Goal: Task Accomplishment & Management: Complete application form

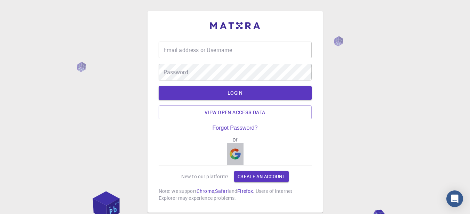
click at [233, 151] on img "button" at bounding box center [234, 154] width 11 height 11
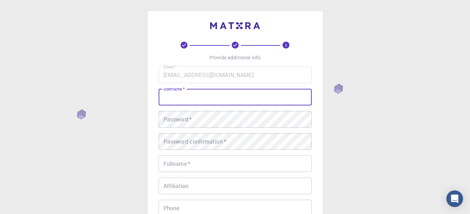
click at [217, 103] on input "username   *" at bounding box center [234, 97] width 153 height 17
type input "[PERSON_NAME]"
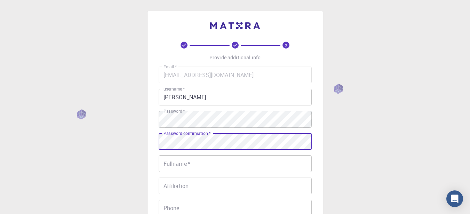
click at [205, 142] on div "Password confirmation   * Password confirmation   *" at bounding box center [234, 141] width 153 height 17
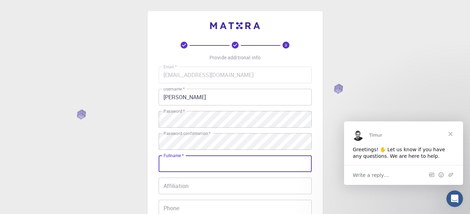
click at [198, 166] on input "Fullname   *" at bounding box center [234, 164] width 153 height 17
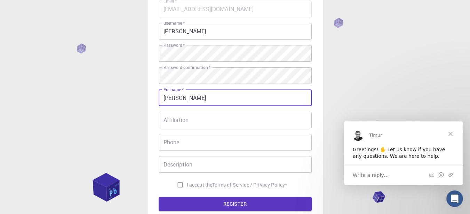
scroll to position [66, 0]
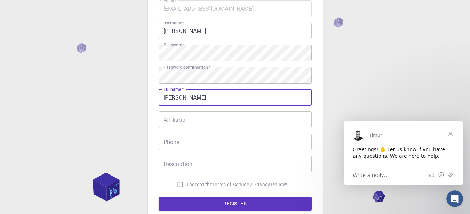
type input "[PERSON_NAME]"
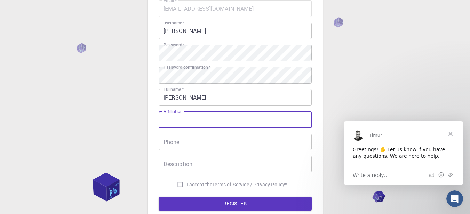
click at [195, 123] on input "Affiliation" at bounding box center [234, 120] width 153 height 17
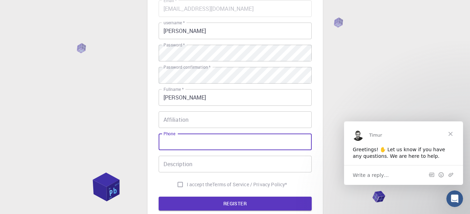
click at [181, 144] on input "Phone" at bounding box center [234, 142] width 153 height 17
type input "6350027047"
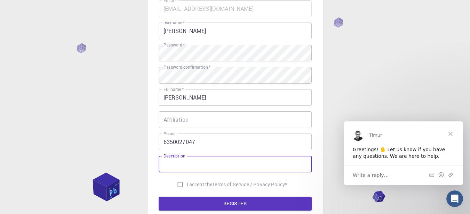
click at [188, 172] on input "Description" at bounding box center [234, 164] width 153 height 17
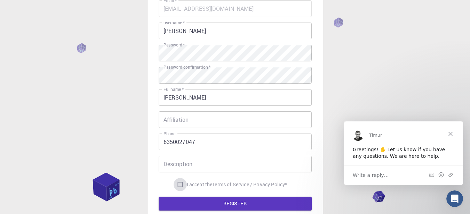
click at [181, 185] on input "I accept the Terms of Service / Privacy Policy *" at bounding box center [179, 184] width 13 height 13
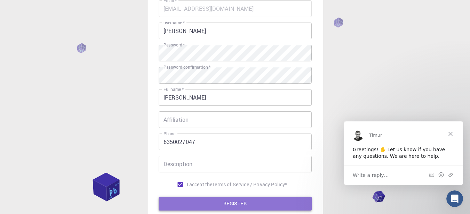
click at [187, 208] on button "REGISTER" at bounding box center [234, 204] width 153 height 14
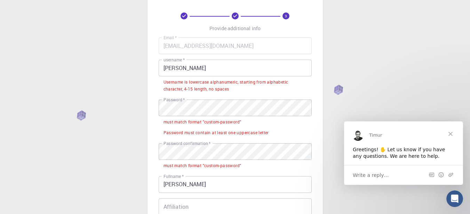
scroll to position [28, 0]
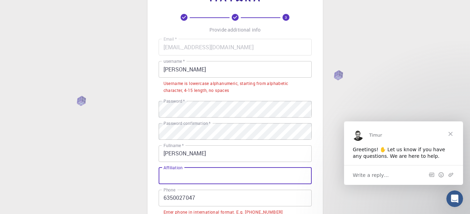
click at [185, 174] on input "Affiliation" at bounding box center [234, 176] width 153 height 17
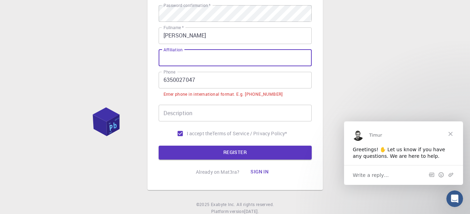
scroll to position [148, 0]
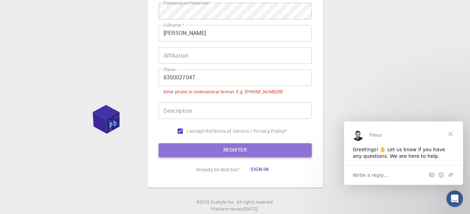
click at [189, 146] on button "REGISTER" at bounding box center [234, 151] width 153 height 14
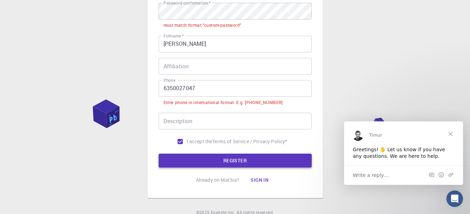
click at [189, 146] on label "I accept the Terms of Service / Privacy Policy *" at bounding box center [230, 141] width 114 height 13
click at [187, 146] on input "I accept the Terms of Service / Privacy Policy *" at bounding box center [179, 141] width 13 height 13
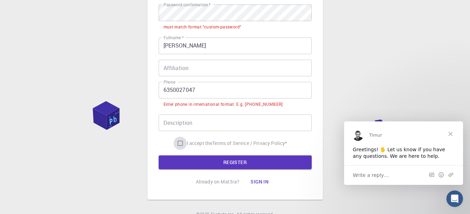
click at [178, 146] on input "I accept the Terms of Service / Privacy Policy *" at bounding box center [179, 143] width 13 height 13
checkbox input "true"
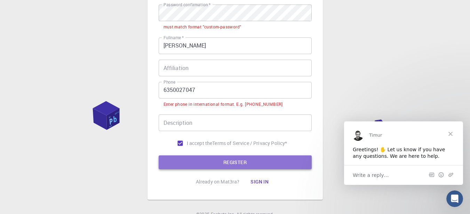
click at [185, 164] on button "REGISTER" at bounding box center [234, 163] width 153 height 14
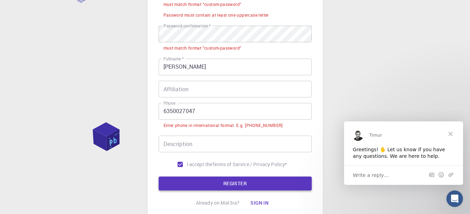
scroll to position [147, 0]
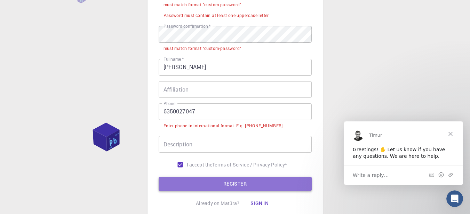
click at [210, 184] on button "REGISTER" at bounding box center [234, 184] width 153 height 14
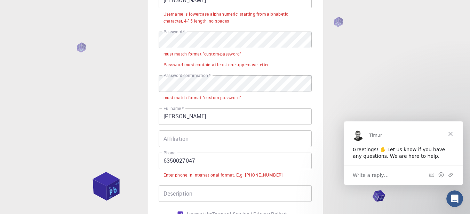
scroll to position [94, 0]
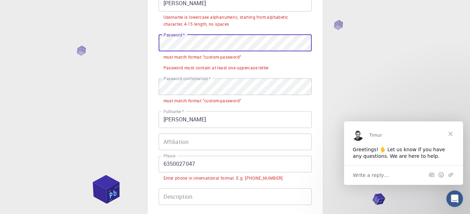
click at [119, 60] on div "3 Provide additional info Email   * deepakgsoni101@gmail.com Email   * username…" at bounding box center [235, 113] width 470 height 414
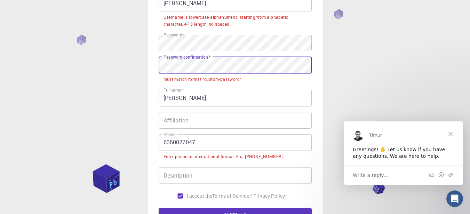
click at [0, 51] on div "3 Provide additional info Email   * deepakgsoni101@gmail.com Email   * username…" at bounding box center [235, 102] width 470 height 393
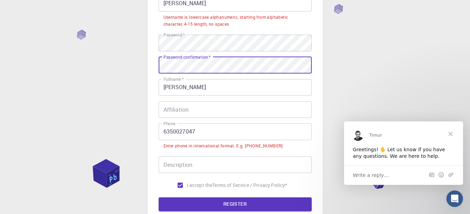
click at [158, 198] on button "REGISTER" at bounding box center [234, 205] width 153 height 14
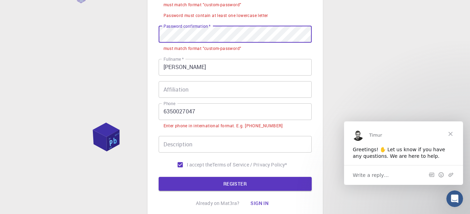
scroll to position [147, 0]
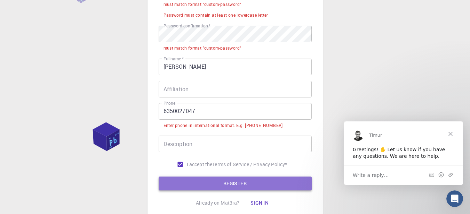
click at [213, 188] on button "REGISTER" at bounding box center [234, 184] width 153 height 14
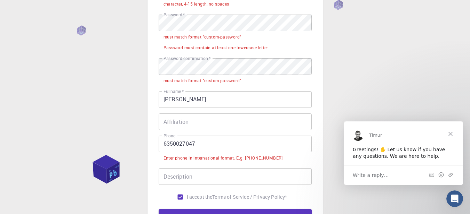
scroll to position [112, 0]
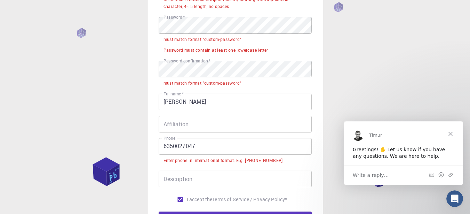
click at [454, 133] on span "Close" at bounding box center [450, 133] width 25 height 25
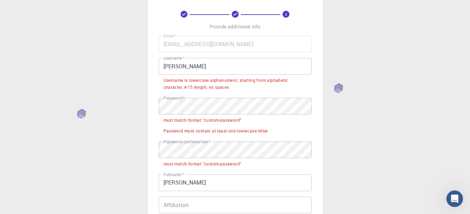
scroll to position [31, 0]
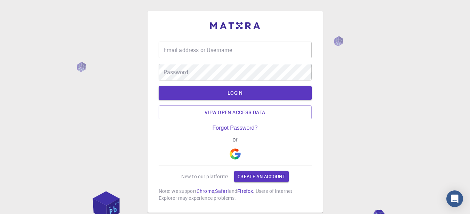
click at [231, 159] on img "button" at bounding box center [234, 154] width 11 height 11
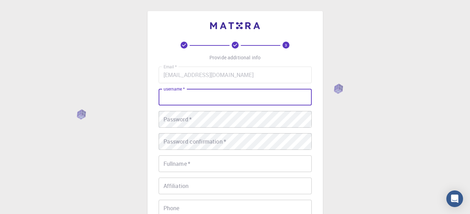
click at [254, 93] on input "username   *" at bounding box center [234, 97] width 153 height 17
type input "[PERSON_NAME]"
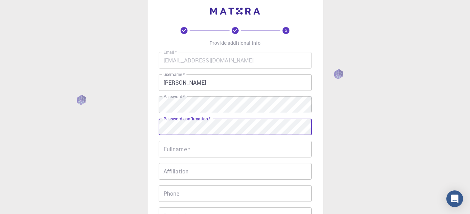
scroll to position [18, 0]
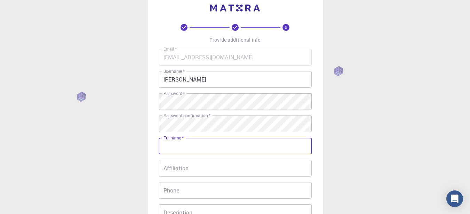
drag, startPoint x: 217, startPoint y: 132, endPoint x: 212, endPoint y: 147, distance: 16.2
click at [212, 147] on input "Fullname   *" at bounding box center [234, 146] width 153 height 17
type input "[PERSON_NAME]"
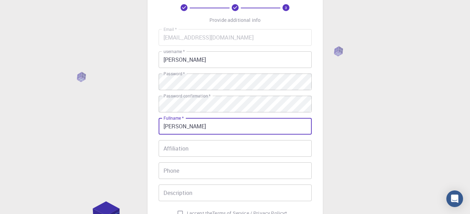
scroll to position [39, 0]
click at [209, 166] on input "Phone" at bounding box center [234, 170] width 153 height 17
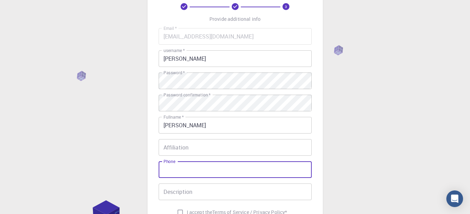
type input "6350027047"
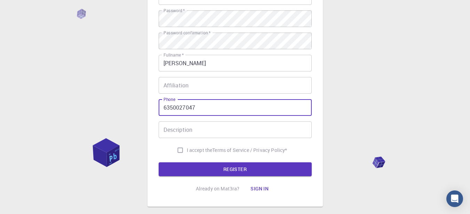
scroll to position [106, 0]
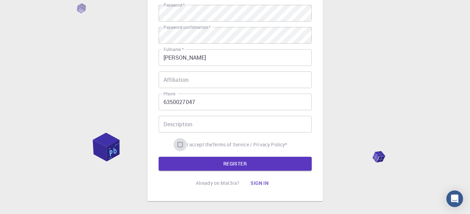
click at [177, 146] on input "I accept the Terms of Service / Privacy Policy *" at bounding box center [179, 144] width 13 height 13
checkbox input "true"
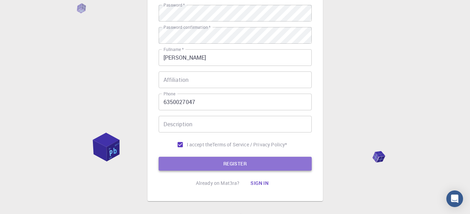
click at [185, 159] on button "REGISTER" at bounding box center [234, 164] width 153 height 14
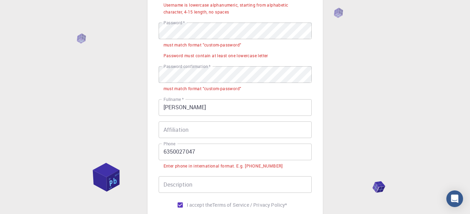
scroll to position [124, 0]
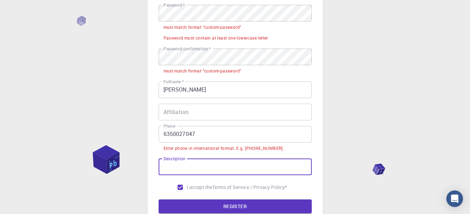
click at [186, 169] on input "Description" at bounding box center [234, 167] width 153 height 17
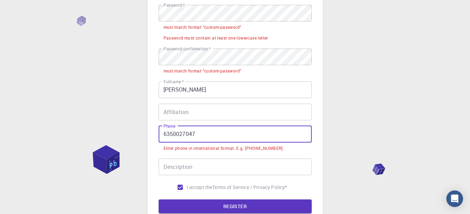
click at [159, 133] on input "6350027047" at bounding box center [234, 134] width 153 height 17
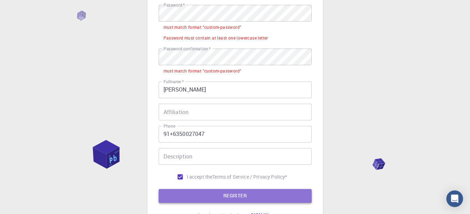
click at [190, 198] on button "REGISTER" at bounding box center [234, 196] width 153 height 14
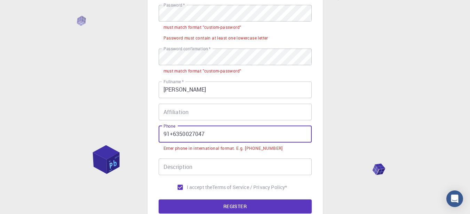
click at [171, 135] on input "91+6350027047" at bounding box center [234, 134] width 153 height 17
click at [175, 135] on input "91+6350027047" at bounding box center [234, 134] width 153 height 17
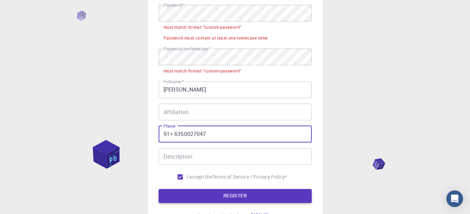
type input "91+ 6350027047"
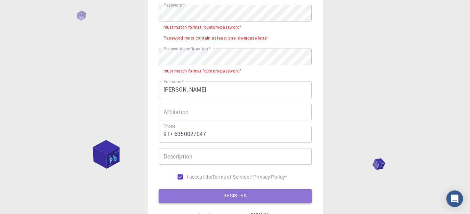
click at [186, 195] on button "REGISTER" at bounding box center [234, 196] width 153 height 14
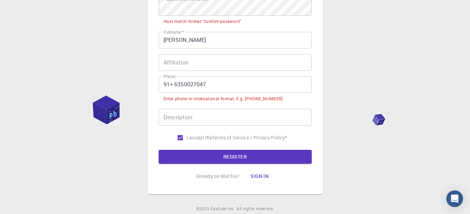
scroll to position [200, 0]
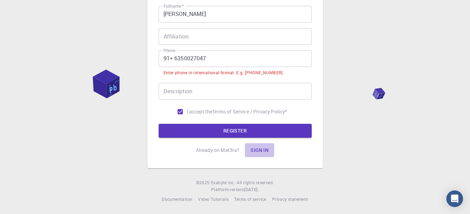
click at [262, 149] on button "Sign in" at bounding box center [259, 151] width 29 height 14
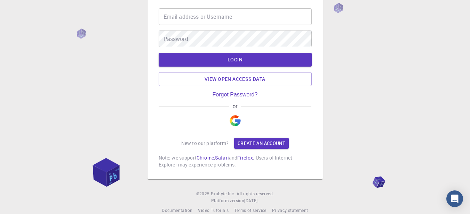
scroll to position [44, 0]
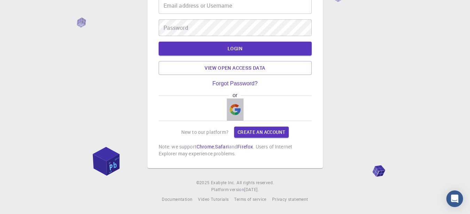
click at [239, 110] on img "button" at bounding box center [234, 109] width 11 height 11
click at [230, 113] on img "button" at bounding box center [234, 109] width 11 height 11
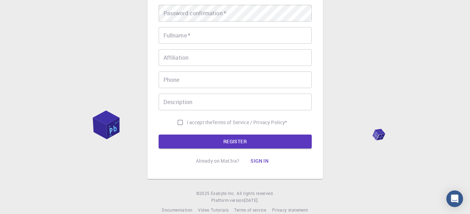
scroll to position [129, 0]
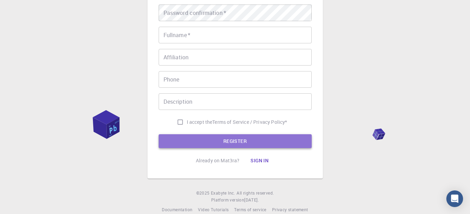
click at [208, 136] on button "REGISTER" at bounding box center [234, 142] width 153 height 14
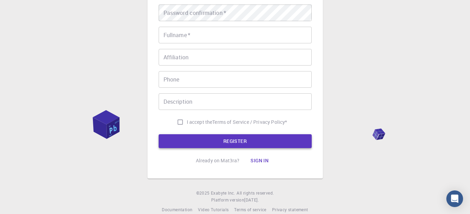
scroll to position [89, 0]
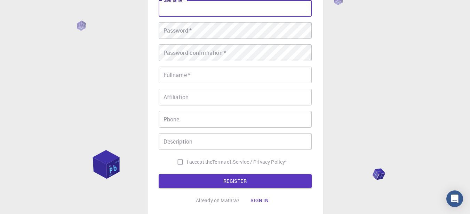
click at [220, 11] on input "username   *" at bounding box center [234, 8] width 153 height 17
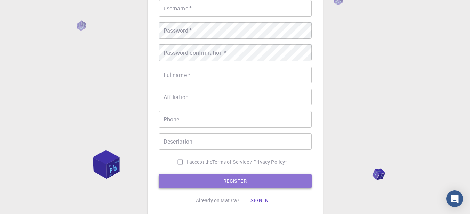
click at [200, 179] on button "REGISTER" at bounding box center [234, 181] width 153 height 14
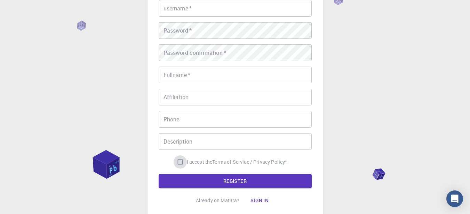
click at [180, 162] on input "I accept the Terms of Service / Privacy Policy *" at bounding box center [179, 162] width 13 height 13
checkbox input "true"
click at [177, 181] on button "REGISTER" at bounding box center [234, 181] width 153 height 14
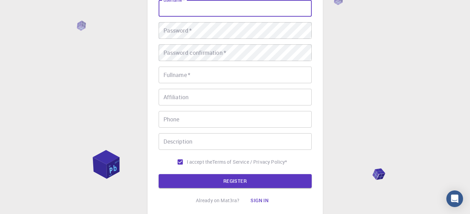
click at [215, 7] on input "username   *" at bounding box center [234, 8] width 153 height 17
type input "[PERSON_NAME]"
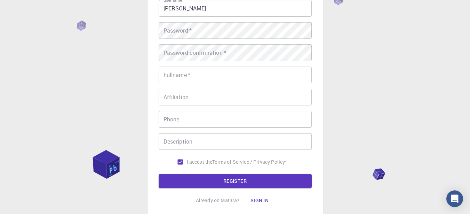
drag, startPoint x: 189, startPoint y: 84, endPoint x: 186, endPoint y: 76, distance: 8.3
click at [186, 76] on div "Email   * deepakgauravsoni4@gmail.com Email   * username   * Gaurav soni userna…" at bounding box center [234, 73] width 153 height 191
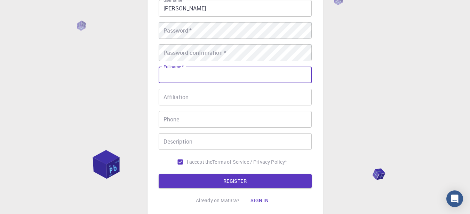
click at [186, 76] on input "Fullname   *" at bounding box center [234, 75] width 153 height 17
type input "[PERSON_NAME]"
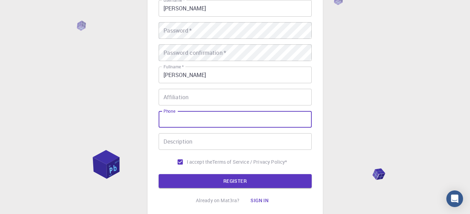
click at [191, 127] on input "Phone" at bounding box center [234, 119] width 153 height 17
type input "6350027047"
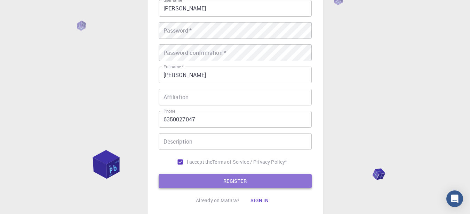
click at [223, 185] on button "REGISTER" at bounding box center [234, 181] width 153 height 14
click at [197, 179] on button "REGISTER" at bounding box center [234, 181] width 153 height 14
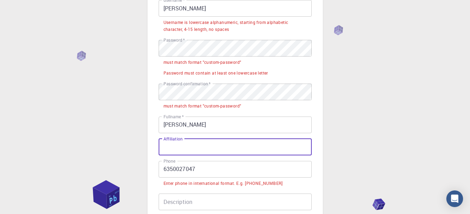
click at [197, 149] on input "Affiliation" at bounding box center [234, 147] width 153 height 17
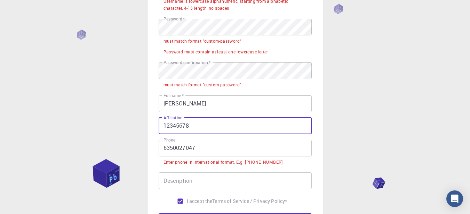
scroll to position [111, 0]
type input "12345678"
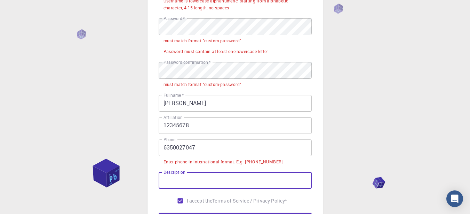
click at [186, 182] on input "Description" at bounding box center [234, 180] width 153 height 17
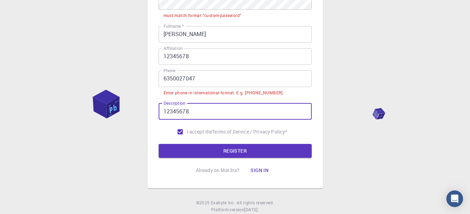
scroll to position [180, 0]
type input "12345678"
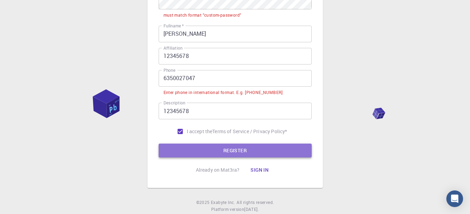
click at [188, 148] on button "REGISTER" at bounding box center [234, 151] width 153 height 14
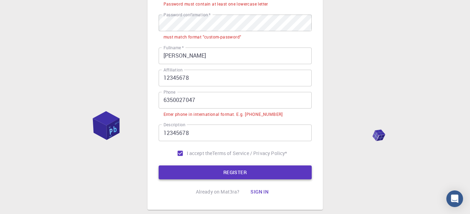
scroll to position [158, 0]
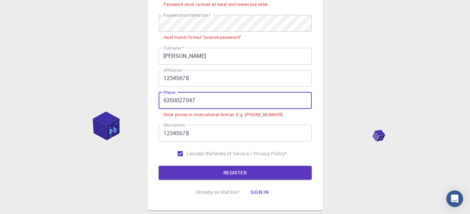
click at [214, 99] on input "6350027047" at bounding box center [234, 100] width 153 height 17
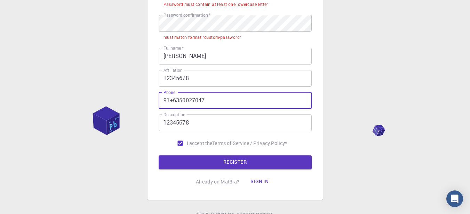
type input "91+6350027047"
click at [158, 156] on button "REGISTER" at bounding box center [234, 163] width 153 height 14
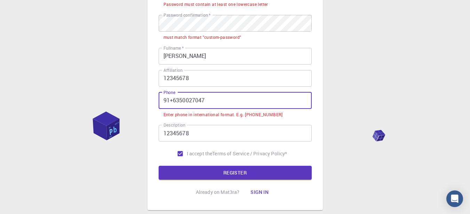
click at [158, 166] on button "REGISTER" at bounding box center [234, 173] width 153 height 14
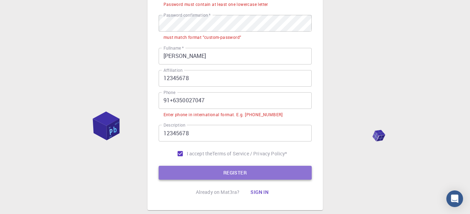
click at [205, 175] on button "REGISTER" at bounding box center [234, 173] width 153 height 14
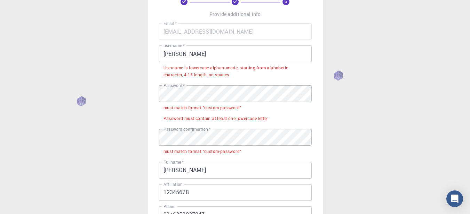
scroll to position [0, 0]
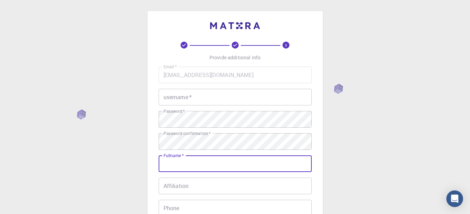
click at [185, 162] on input "Fullname   *" at bounding box center [234, 164] width 153 height 17
type input "[PERSON_NAME]"
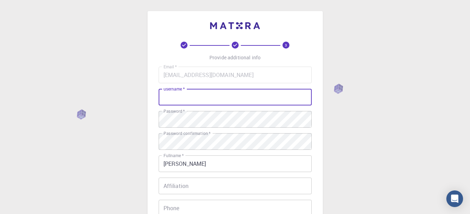
click at [178, 96] on input "username   *" at bounding box center [234, 97] width 153 height 17
type input "[PERSON_NAME]"
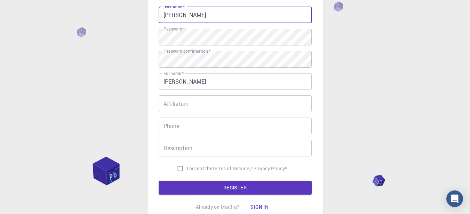
scroll to position [83, 0]
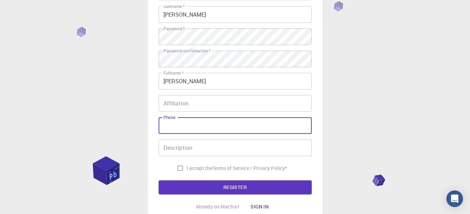
click at [199, 131] on input "Phone" at bounding box center [234, 125] width 153 height 17
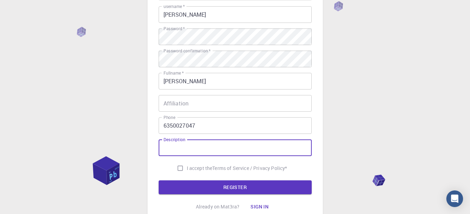
click at [208, 145] on input "Description" at bounding box center [234, 148] width 153 height 17
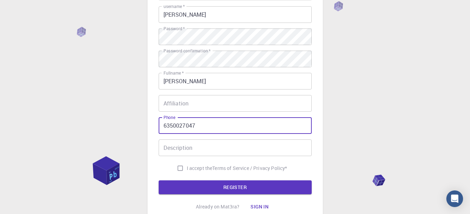
click at [161, 127] on input "6350027047" at bounding box center [234, 125] width 153 height 17
type input "91+6350027047"
click at [158, 181] on button "REGISTER" at bounding box center [234, 188] width 153 height 14
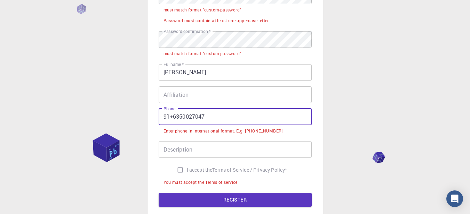
scroll to position [142, 0]
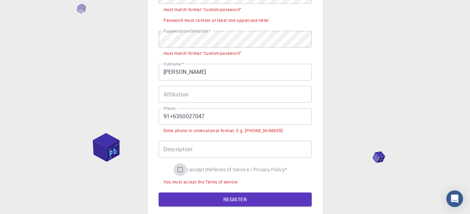
click at [179, 169] on input "I accept the Terms of Service / Privacy Policy *" at bounding box center [179, 169] width 13 height 13
checkbox input "true"
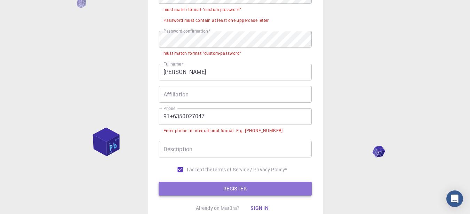
click at [190, 189] on button "REGISTER" at bounding box center [234, 189] width 153 height 14
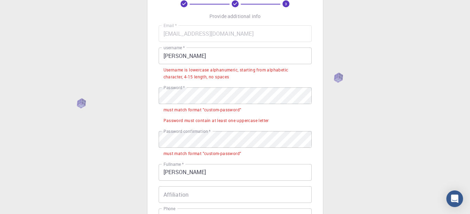
scroll to position [42, 0]
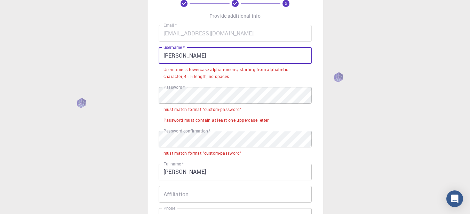
drag, startPoint x: 198, startPoint y: 58, endPoint x: 182, endPoint y: 56, distance: 15.4
click at [182, 56] on input "[PERSON_NAME]" at bounding box center [234, 55] width 153 height 17
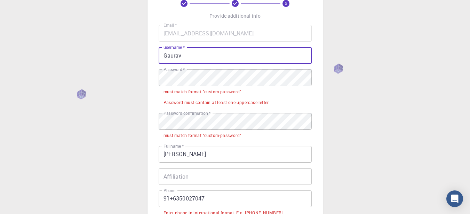
type input "Gaurav"
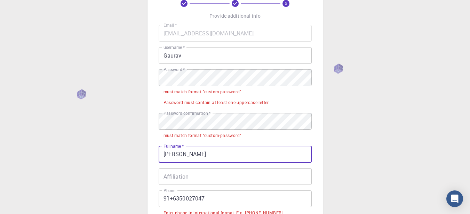
drag, startPoint x: 201, startPoint y: 156, endPoint x: 181, endPoint y: 156, distance: 20.2
click at [181, 156] on input "[PERSON_NAME]" at bounding box center [234, 154] width 153 height 17
type input "Gaurav"
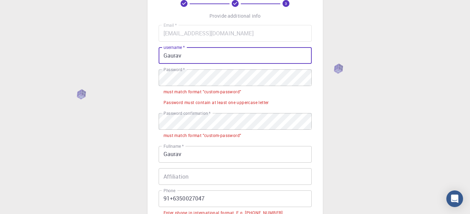
click at [167, 55] on input "Gaurav" at bounding box center [234, 55] width 153 height 17
click at [161, 56] on input "gaurav" at bounding box center [234, 55] width 153 height 17
click at [205, 58] on input "deepakgaurav" at bounding box center [234, 55] width 153 height 17
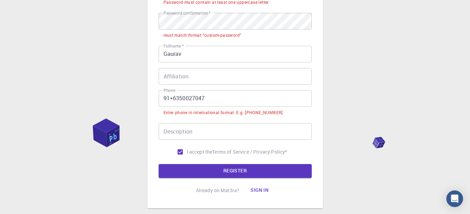
scroll to position [143, 0]
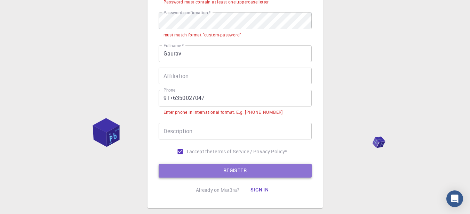
click at [197, 177] on button "REGISTER" at bounding box center [234, 171] width 153 height 14
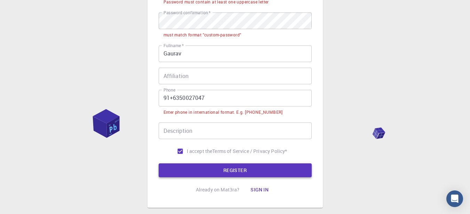
scroll to position [157, 0]
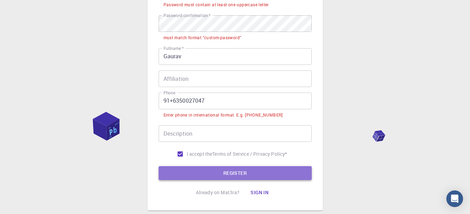
click at [197, 174] on button "REGISTER" at bounding box center [234, 173] width 153 height 14
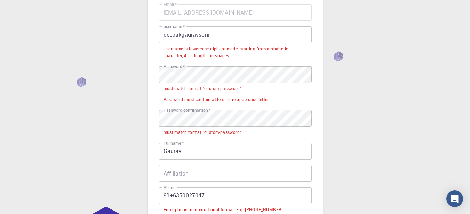
scroll to position [62, 0]
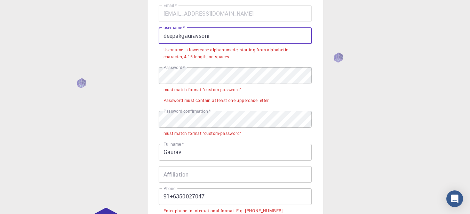
click at [167, 35] on input "deepakgauravsoni" at bounding box center [234, 35] width 153 height 17
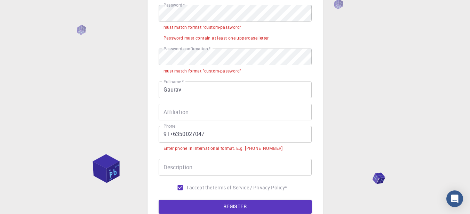
scroll to position [116, 0]
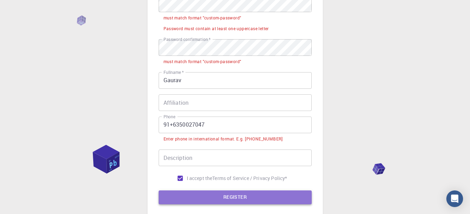
click at [227, 193] on button "REGISTER" at bounding box center [234, 198] width 153 height 14
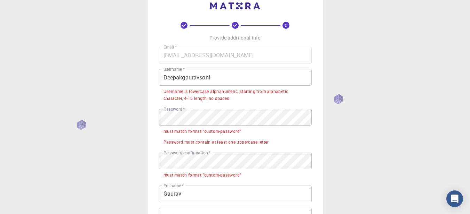
scroll to position [19, 0]
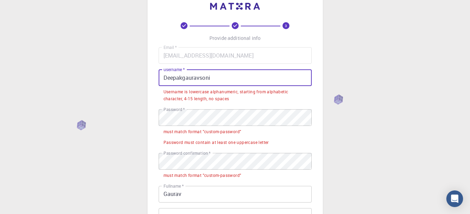
click at [209, 85] on input "Deepakgauravsoni" at bounding box center [234, 78] width 153 height 17
click at [212, 85] on input "Deepakgauravsoni" at bounding box center [234, 78] width 153 height 17
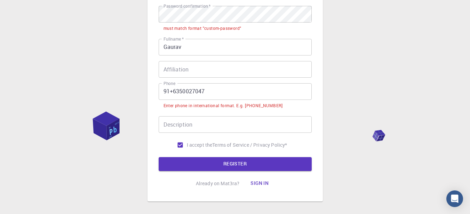
scroll to position [149, 0]
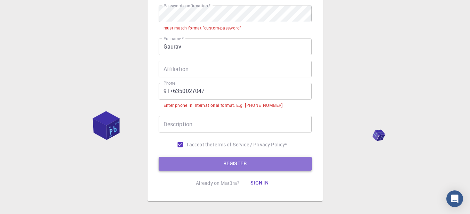
click at [218, 161] on button "REGISTER" at bounding box center [234, 164] width 153 height 14
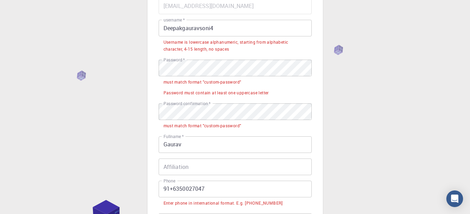
scroll to position [69, 0]
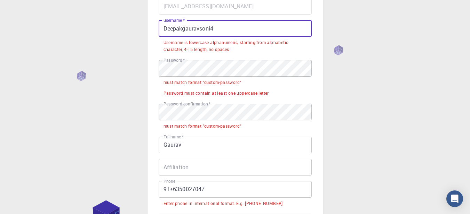
click at [226, 33] on input "Deepakgauravsoni4" at bounding box center [234, 28] width 153 height 17
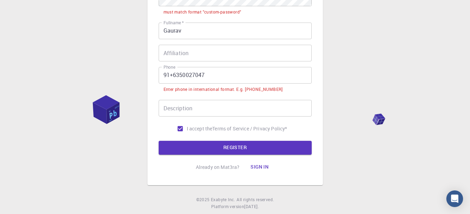
scroll to position [182, 0]
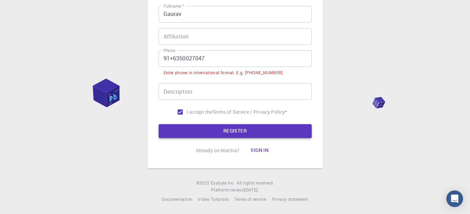
type input "Deepakgauravsoni4@gmail.com"
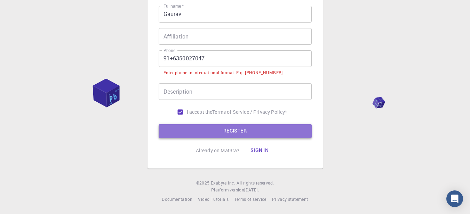
click at [200, 133] on button "REGISTER" at bounding box center [234, 131] width 153 height 14
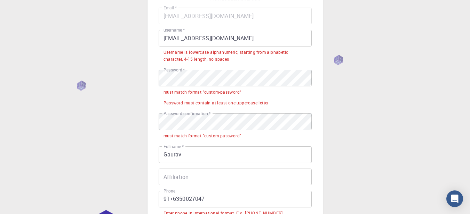
scroll to position [62, 0]
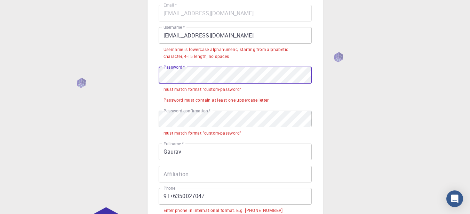
click at [153, 69] on div "3 Provide additional info Email   * deepakgauravsoni4@gmail.com Email   * usern…" at bounding box center [234, 127] width 175 height 357
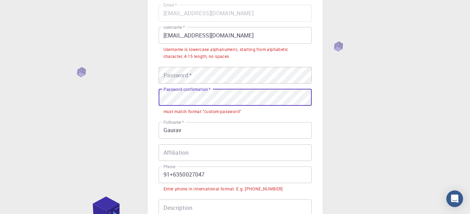
click at [147, 96] on div "3 Provide additional info Email   * deepakgauravsoni4@gmail.com Email   * usern…" at bounding box center [235, 134] width 470 height 393
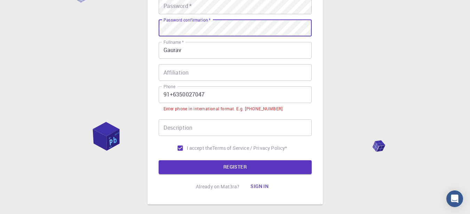
scroll to position [132, 0]
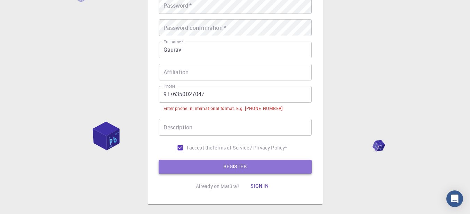
click at [194, 165] on button "REGISTER" at bounding box center [234, 167] width 153 height 14
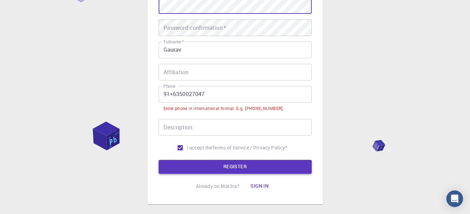
scroll to position [129, 0]
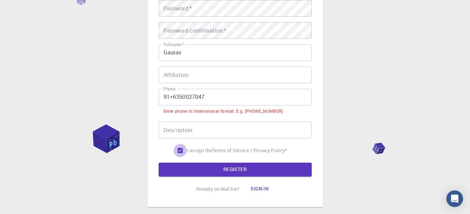
click at [176, 153] on input "I accept the Terms of Service / Privacy Policy *" at bounding box center [179, 150] width 13 height 13
checkbox input "false"
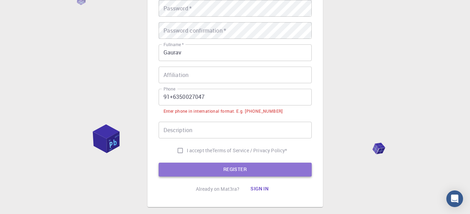
click at [184, 173] on button "REGISTER" at bounding box center [234, 170] width 153 height 14
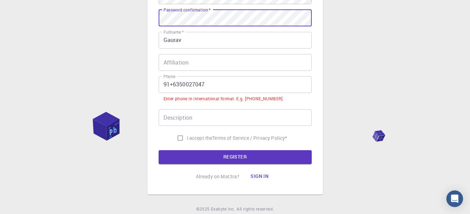
scroll to position [142, 0]
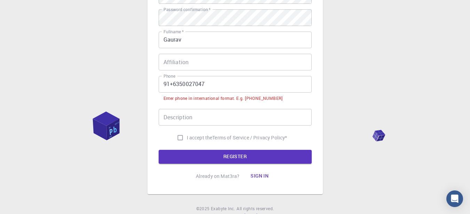
click at [196, 149] on form "Email   * deepakgauravsoni4@gmail.com Email   * username   * Deepakgauravsoni4@…" at bounding box center [234, 44] width 153 height 239
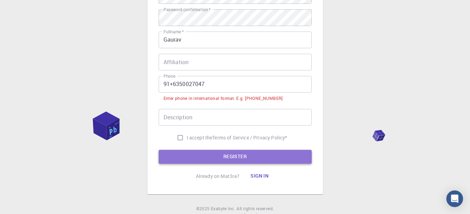
click at [188, 156] on button "REGISTER" at bounding box center [234, 157] width 153 height 14
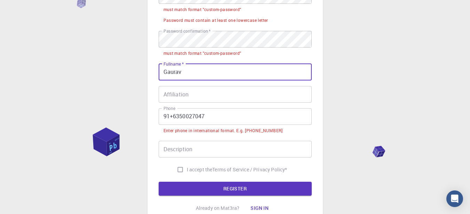
click at [192, 73] on input "Gaurav" at bounding box center [234, 72] width 153 height 17
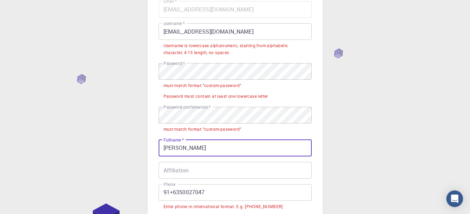
scroll to position [65, 0]
type input "[PERSON_NAME]"
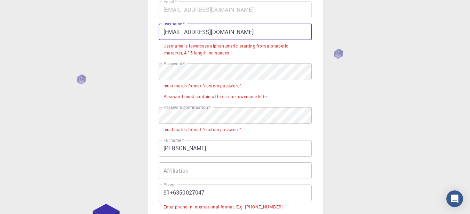
drag, startPoint x: 243, startPoint y: 32, endPoint x: 211, endPoint y: 33, distance: 31.6
click at [211, 33] on input "Deepakgauravsoni4@gmail.com" at bounding box center [234, 32] width 153 height 17
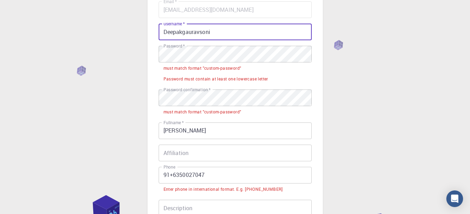
type input "Deepakgauravsoni"
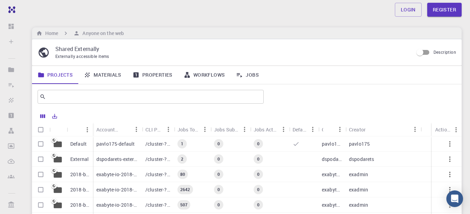
click at [130, 145] on p "pavlo175-default" at bounding box center [115, 144] width 38 height 7
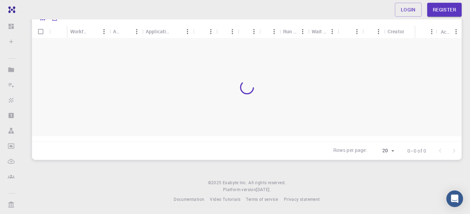
scroll to position [96, 0]
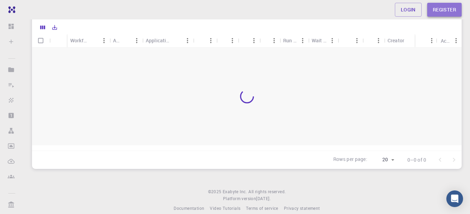
click at [448, 11] on link "Register" at bounding box center [444, 10] width 34 height 14
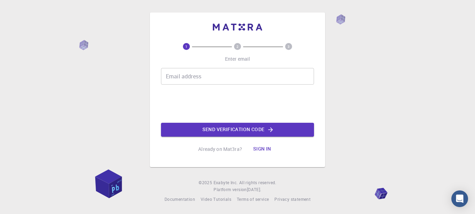
click at [257, 72] on input "Email address" at bounding box center [237, 76] width 153 height 17
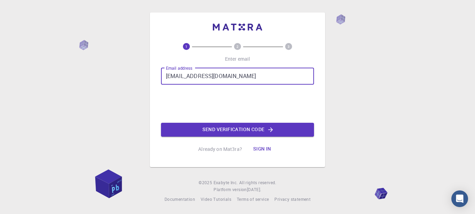
type input "[EMAIL_ADDRESS][DOMAIN_NAME]"
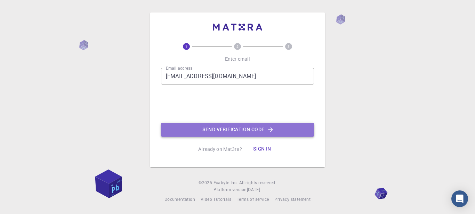
click at [205, 125] on button "Send verification code" at bounding box center [237, 130] width 153 height 14
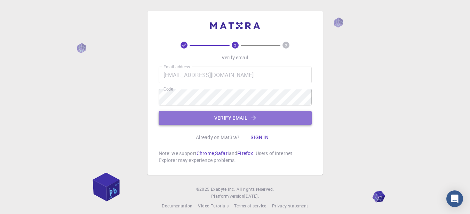
click at [202, 121] on button "Verify email" at bounding box center [234, 118] width 153 height 14
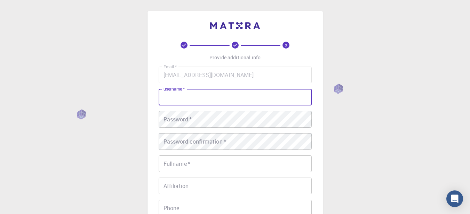
click at [182, 103] on input "username   *" at bounding box center [234, 97] width 153 height 17
type input "[PERSON_NAME]"
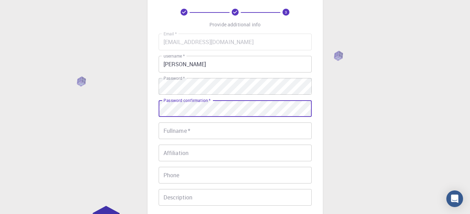
scroll to position [35, 0]
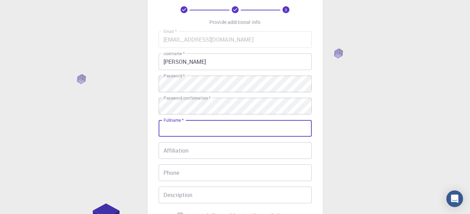
click at [200, 136] on input "Fullname   *" at bounding box center [234, 128] width 153 height 17
type input "s"
type input "[PERSON_NAME]"
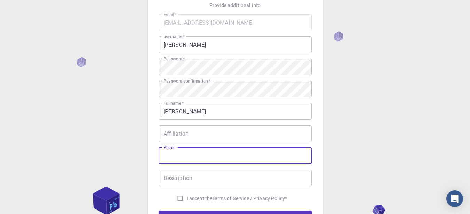
click at [196, 153] on input "Phone" at bounding box center [234, 156] width 153 height 17
type input "91+6350027047"
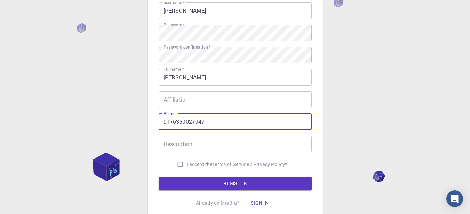
scroll to position [87, 0]
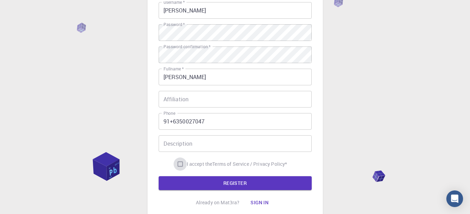
click at [179, 160] on input "I accept the Terms of Service / Privacy Policy *" at bounding box center [179, 164] width 13 height 13
checkbox input "true"
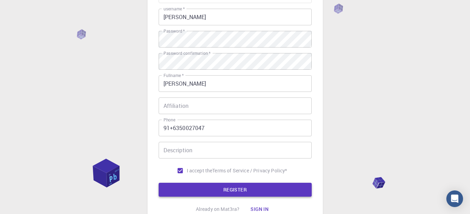
scroll to position [80, 0]
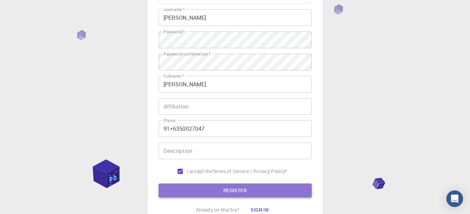
click at [196, 185] on button "REGISTER" at bounding box center [234, 191] width 153 height 14
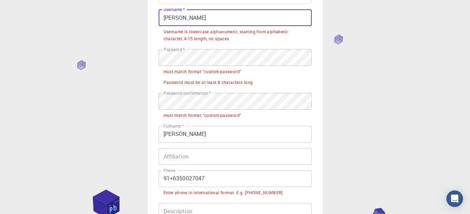
click at [182, 19] on input "[PERSON_NAME]" at bounding box center [234, 17] width 153 height 17
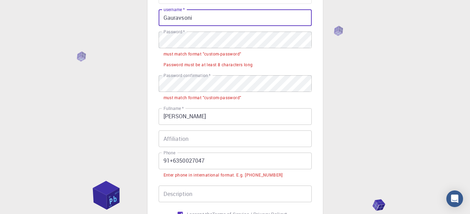
click at [166, 16] on input "Gauravsoni" at bounding box center [234, 17] width 153 height 17
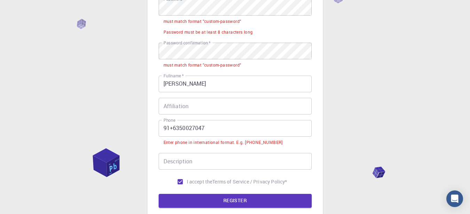
scroll to position [115, 0]
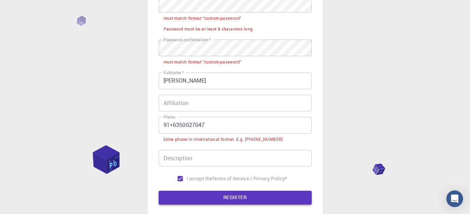
type input "deepakgauravsoni"
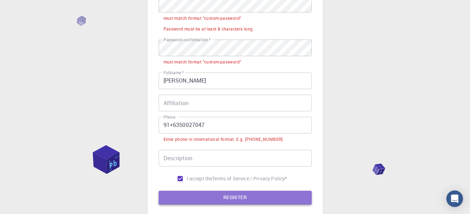
click at [204, 193] on button "REGISTER" at bounding box center [234, 198] width 153 height 14
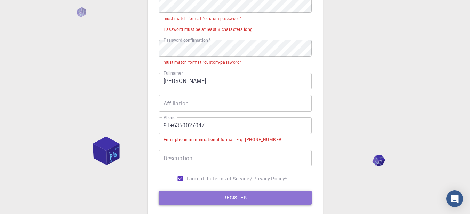
click at [204, 193] on button "REGISTER" at bounding box center [234, 198] width 153 height 14
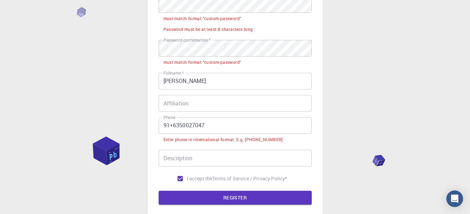
drag, startPoint x: 115, startPoint y: 159, endPoint x: 106, endPoint y: 151, distance: 12.3
click at [106, 151] on div "3 Provide additional info Email   * deepakgauravsoni4@gmail.com Email   * usern…" at bounding box center [235, 74] width 470 height 414
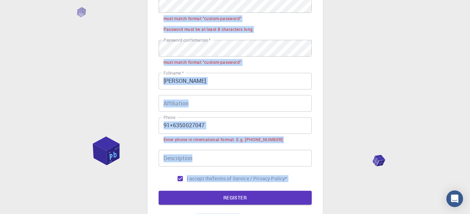
scroll to position [200, 0]
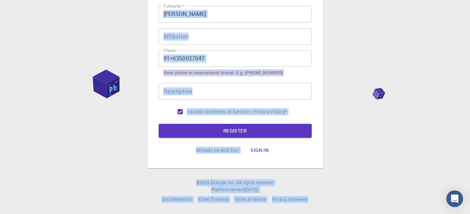
drag, startPoint x: 106, startPoint y: 151, endPoint x: 474, endPoint y: 220, distance: 374.9
click at [470, 214] on html "3 Provide additional info Email   * deepakgauravsoni4@gmail.com Email   * usern…" at bounding box center [235, 7] width 470 height 414
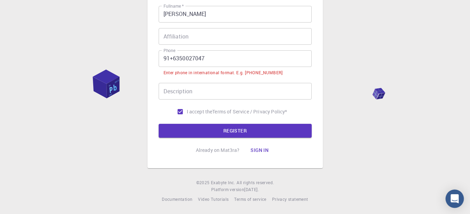
click at [448, 196] on div "Open Intercom Messenger" at bounding box center [454, 199] width 18 height 18
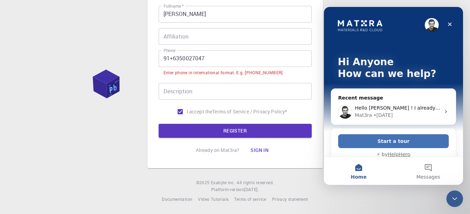
scroll to position [10, 0]
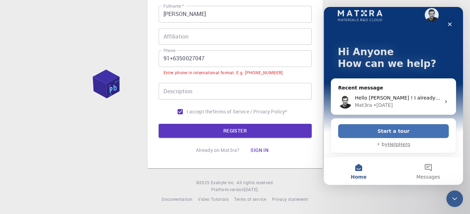
click at [398, 132] on button "Start a tour" at bounding box center [393, 131] width 111 height 14
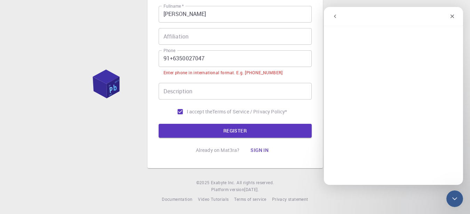
scroll to position [0, 0]
click at [452, 16] on icon "Close" at bounding box center [452, 17] width 4 height 4
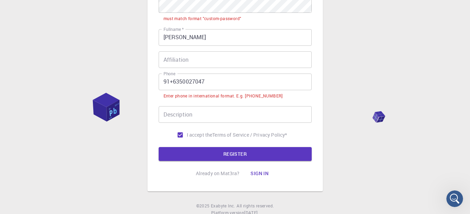
scroll to position [171, 0]
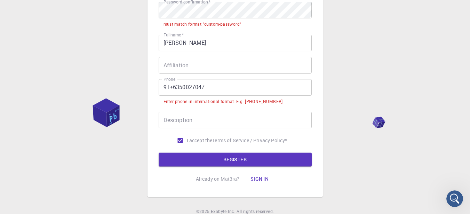
click at [222, 182] on p "Already on Mat3ra?" at bounding box center [218, 179] width 44 height 7
click at [259, 182] on button "Sign in" at bounding box center [259, 179] width 29 height 14
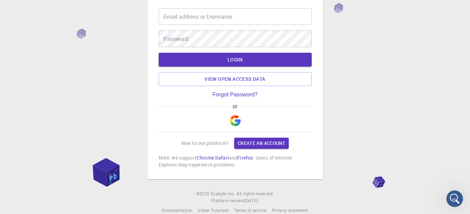
scroll to position [44, 0]
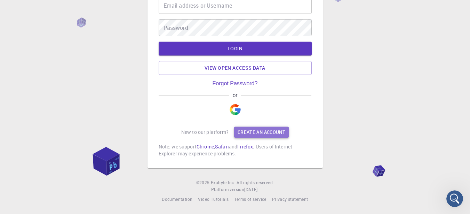
click at [252, 131] on link "Create an account" at bounding box center [261, 132] width 55 height 11
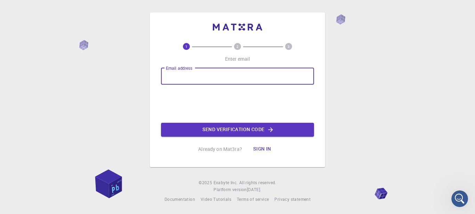
click at [216, 74] on input "Email address" at bounding box center [237, 76] width 153 height 17
type input "[EMAIL_ADDRESS][DOMAIN_NAME]"
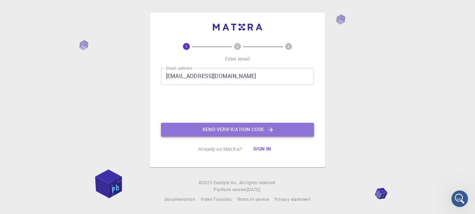
click at [215, 125] on button "Send verification code" at bounding box center [237, 130] width 153 height 14
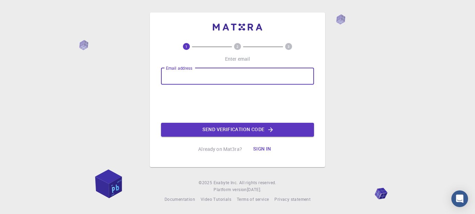
click at [193, 76] on input "Email address" at bounding box center [237, 76] width 153 height 17
type input "[EMAIL_ADDRESS][DOMAIN_NAME]"
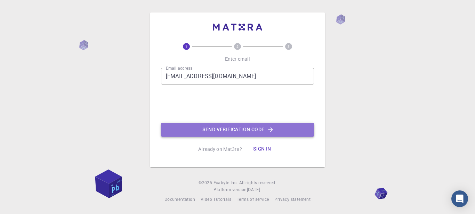
click at [200, 126] on button "Send verification code" at bounding box center [237, 130] width 153 height 14
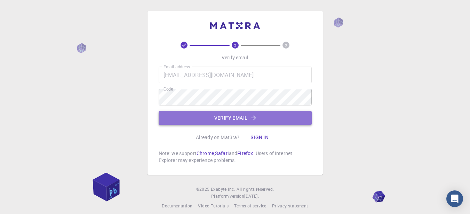
click at [186, 119] on button "Verify email" at bounding box center [234, 118] width 153 height 14
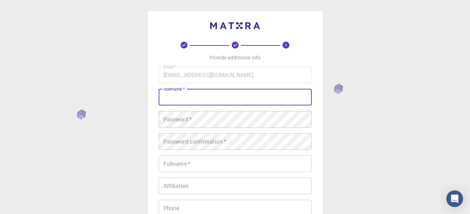
click at [207, 95] on input "username   *" at bounding box center [234, 97] width 153 height 17
type input "[PERSON_NAME]"
click at [188, 166] on div "Fullname   * Fullname   *" at bounding box center [234, 164] width 153 height 17
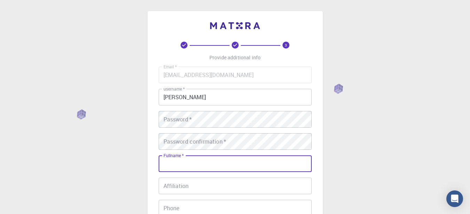
type input "[PERSON_NAME]"
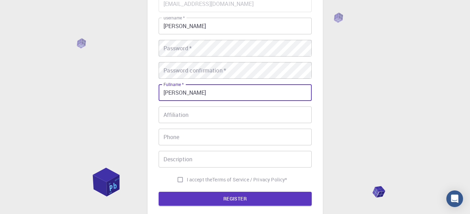
scroll to position [72, 0]
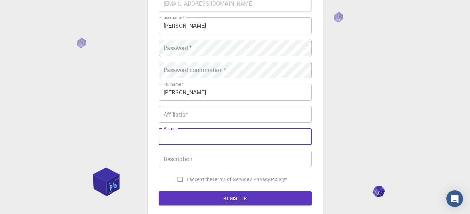
click at [192, 139] on input "Phone" at bounding box center [234, 137] width 153 height 17
type input "91+6350027047"
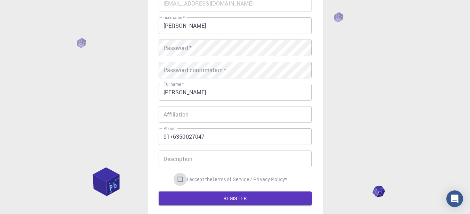
click at [178, 180] on input "I accept the Terms of Service / Privacy Policy *" at bounding box center [179, 179] width 13 height 13
checkbox input "false"
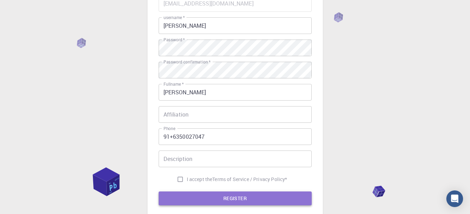
click at [223, 195] on button "REGISTER" at bounding box center [234, 199] width 153 height 14
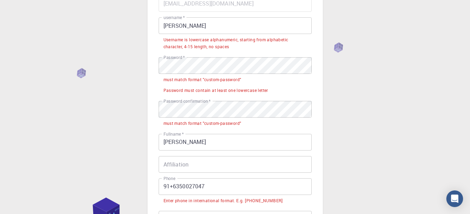
click at [201, 32] on input "[PERSON_NAME]" at bounding box center [234, 25] width 153 height 17
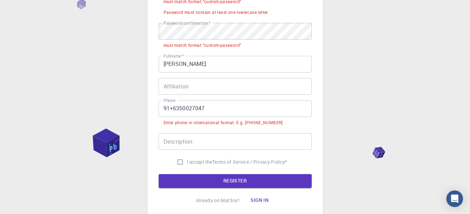
scroll to position [133, 0]
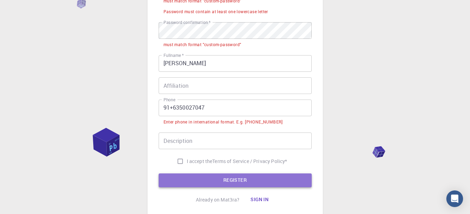
click at [223, 181] on button "REGISTER" at bounding box center [234, 181] width 153 height 14
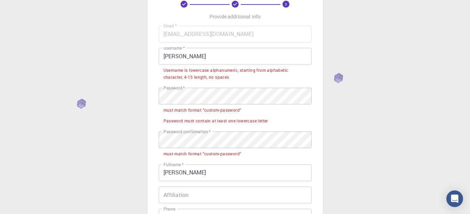
scroll to position [41, 0]
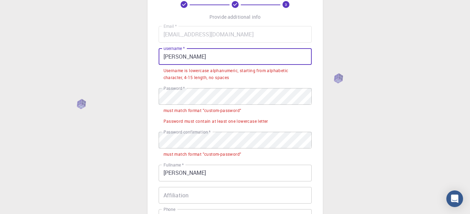
click at [201, 59] on input "[PERSON_NAME]" at bounding box center [234, 56] width 153 height 17
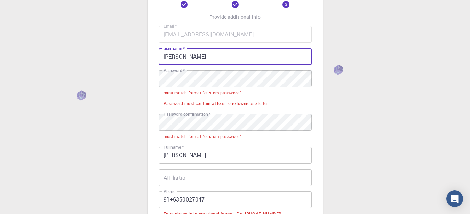
click at [182, 56] on input "[PERSON_NAME]" at bounding box center [234, 56] width 153 height 17
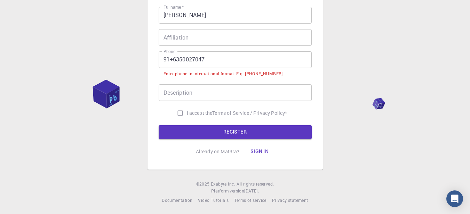
scroll to position [182, 0]
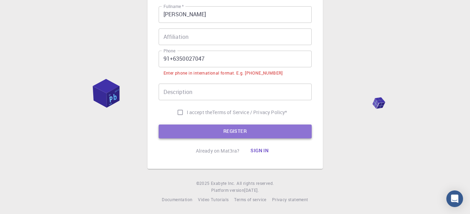
click at [188, 125] on button "REGISTER" at bounding box center [234, 132] width 153 height 14
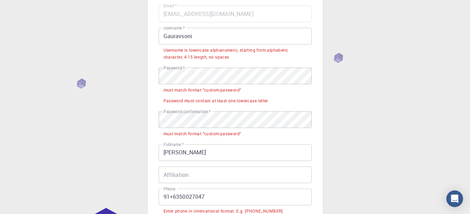
scroll to position [60, 0]
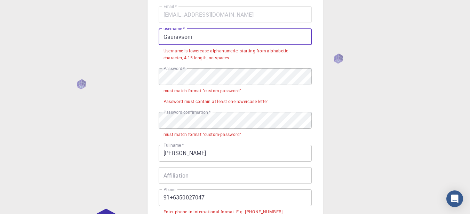
click at [160, 37] on input "Gauravsoni" at bounding box center [234, 37] width 153 height 17
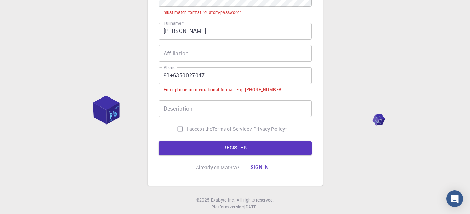
scroll to position [165, 0]
type input "@Gauravsoni"
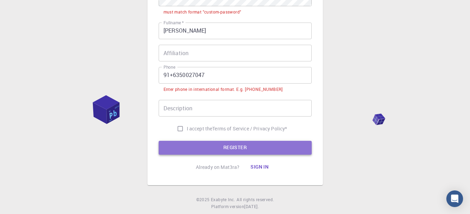
click at [205, 150] on button "REGISTER" at bounding box center [234, 148] width 153 height 14
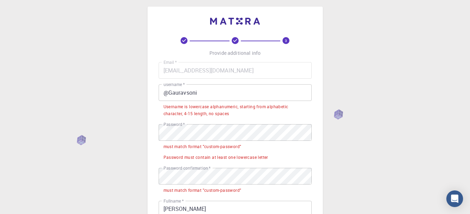
scroll to position [0, 0]
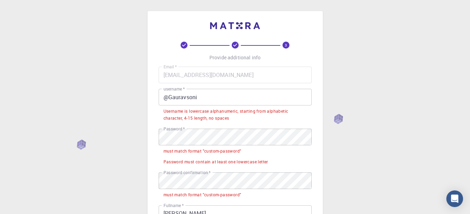
click at [168, 96] on input "@Gauravsoni" at bounding box center [234, 97] width 153 height 17
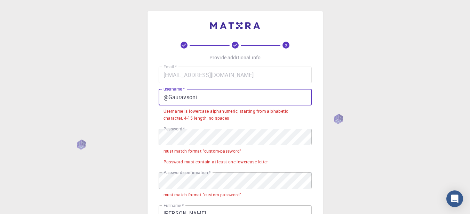
type input "Gauravsoni"
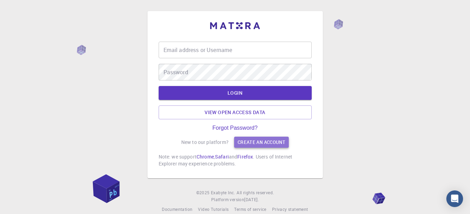
click at [263, 142] on link "Create an account" at bounding box center [261, 142] width 55 height 11
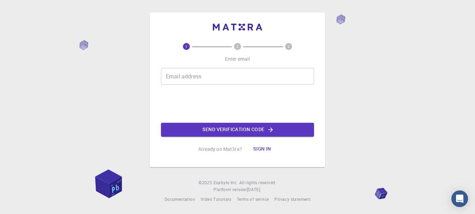
click at [193, 77] on div "Email address Email address" at bounding box center [237, 76] width 153 height 17
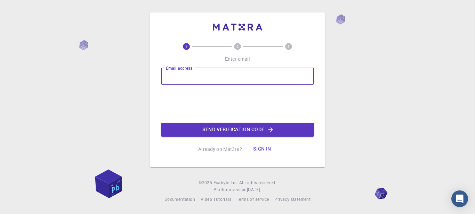
click at [193, 77] on input "Email address" at bounding box center [237, 76] width 153 height 17
type input "[EMAIL_ADDRESS][DOMAIN_NAME]"
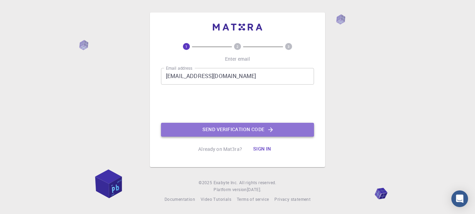
click at [217, 125] on button "Send verification code" at bounding box center [237, 130] width 153 height 14
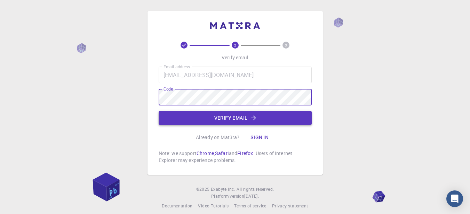
click at [242, 122] on button "Verify email" at bounding box center [234, 118] width 153 height 14
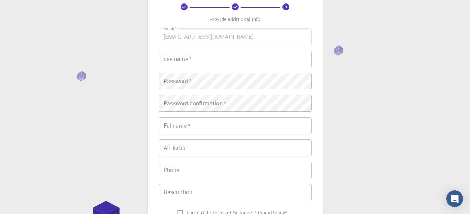
scroll to position [100, 0]
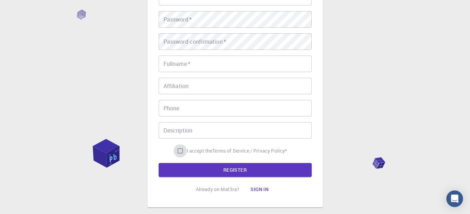
click at [181, 152] on input "I accept the Terms of Service / Privacy Policy *" at bounding box center [179, 151] width 13 height 13
checkbox input "true"
click at [193, 171] on button "REGISTER" at bounding box center [234, 170] width 153 height 14
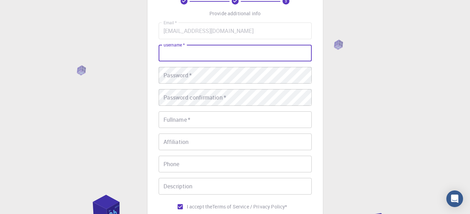
scroll to position [8, 0]
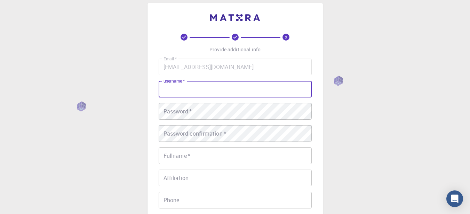
click at [189, 92] on input "username   *" at bounding box center [234, 89] width 153 height 17
type input "deepakgauravson"
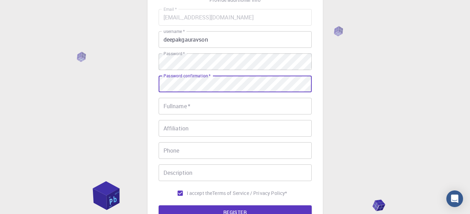
scroll to position [58, 0]
click at [186, 111] on input "Fullname   *" at bounding box center [234, 106] width 153 height 17
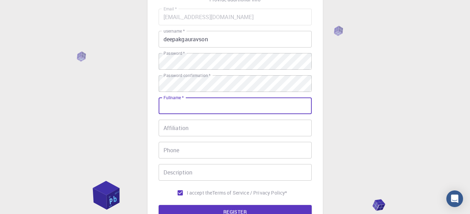
type input "[PERSON_NAME]"
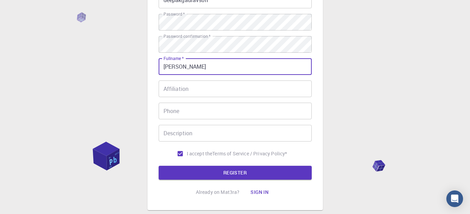
scroll to position [99, 0]
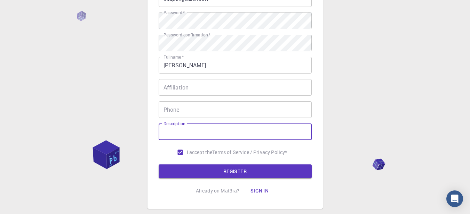
click at [202, 127] on input "Description" at bounding box center [234, 132] width 153 height 17
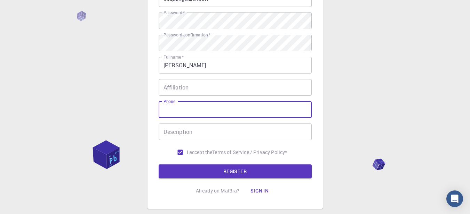
click at [196, 115] on input "Phone" at bounding box center [234, 109] width 153 height 17
type input "9413889718"
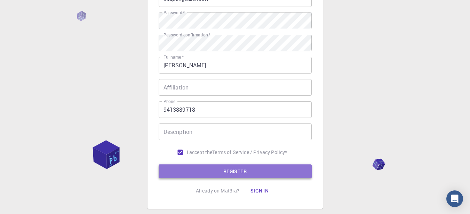
click at [186, 170] on button "REGISTER" at bounding box center [234, 172] width 153 height 14
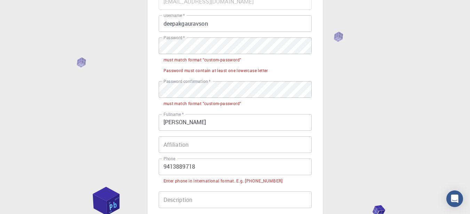
scroll to position [73, 0]
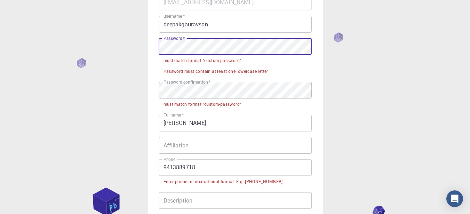
click at [125, 62] on div "3 Provide additional info Email   * [EMAIL_ADDRESS][DOMAIN_NAME] Email   * user…" at bounding box center [235, 125] width 470 height 397
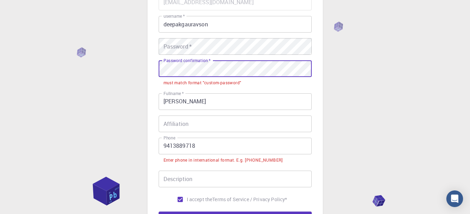
click at [73, 62] on div "3 Provide additional info Email   * [EMAIL_ADDRESS][DOMAIN_NAME] Email   * user…" at bounding box center [235, 114] width 470 height 375
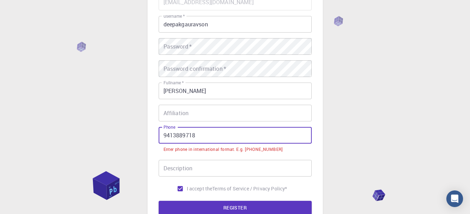
drag, startPoint x: 210, startPoint y: 141, endPoint x: 0, endPoint y: 88, distance: 216.1
click at [0, 88] on div "3 Provide additional info Email   * [EMAIL_ADDRESS][DOMAIN_NAME] Email   * user…" at bounding box center [235, 109] width 470 height 365
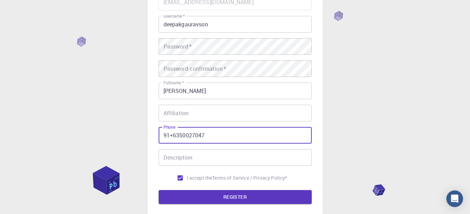
click at [172, 136] on input "91+6350027047" at bounding box center [234, 135] width 153 height 17
click at [159, 139] on input "91 6350027047" at bounding box center [234, 135] width 153 height 17
click at [159, 139] on input "=91 6350027047" at bounding box center [234, 135] width 153 height 17
type input "[PHONE_NUMBER]"
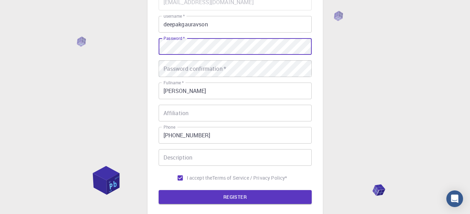
click at [193, 64] on div "Password confirmation   * Password confirmation   *" at bounding box center [234, 68] width 153 height 17
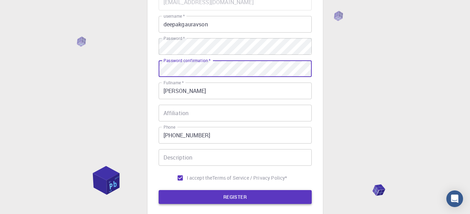
click at [192, 196] on button "REGISTER" at bounding box center [234, 197] width 153 height 14
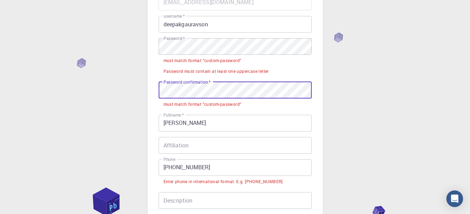
click at [144, 107] on div "3 Provide additional info Email   * [EMAIL_ADDRESS][DOMAIN_NAME] Email   * user…" at bounding box center [235, 125] width 470 height 397
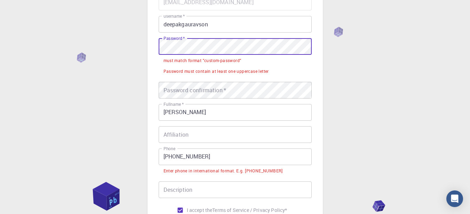
click at [129, 47] on div "3 Provide additional info Email   * [EMAIL_ADDRESS][DOMAIN_NAME] Email   * user…" at bounding box center [235, 120] width 470 height 386
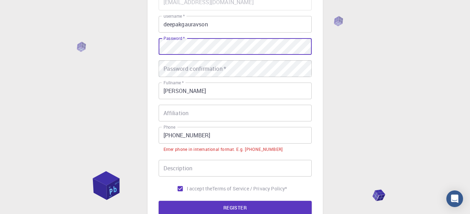
click at [200, 111] on input "Affiliation" at bounding box center [234, 113] width 153 height 17
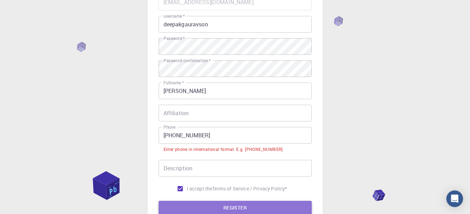
click at [198, 207] on button "REGISTER" at bounding box center [234, 208] width 153 height 14
click at [185, 213] on button "REGISTER" at bounding box center [234, 208] width 153 height 14
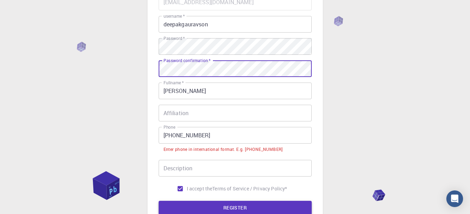
click at [188, 208] on button "REGISTER" at bounding box center [234, 208] width 153 height 14
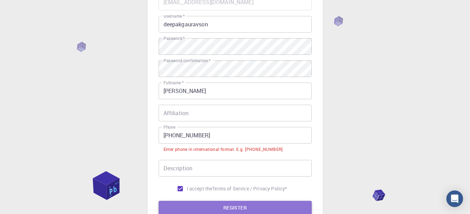
click at [189, 209] on button "REGISTER" at bounding box center [234, 208] width 153 height 14
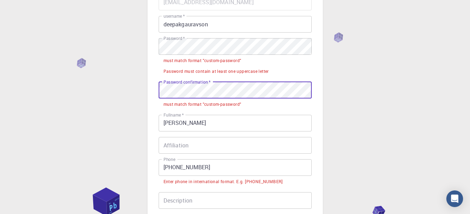
click at [4, 85] on div "3 Provide additional info Email   * [EMAIL_ADDRESS][DOMAIN_NAME] Email   * user…" at bounding box center [235, 125] width 470 height 397
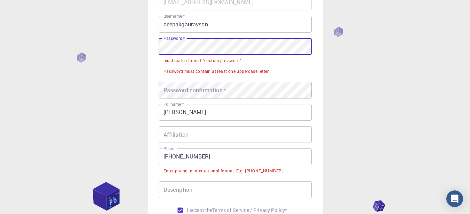
click at [27, 77] on div "3 Provide additional info Email   * [EMAIL_ADDRESS][DOMAIN_NAME] Email   * user…" at bounding box center [235, 120] width 470 height 386
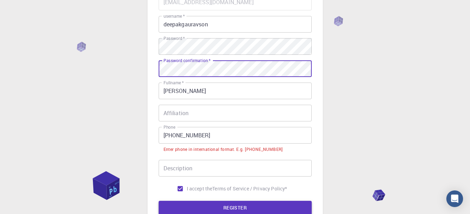
click at [220, 205] on button "REGISTER" at bounding box center [234, 208] width 153 height 14
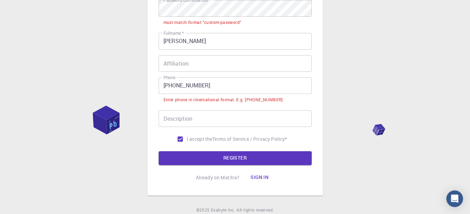
scroll to position [155, 0]
click at [181, 141] on input "I accept the Terms of Service / Privacy Policy *" at bounding box center [179, 138] width 13 height 13
checkbox input "false"
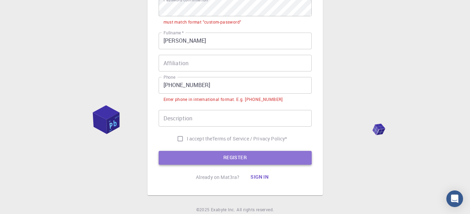
click at [188, 154] on button "REGISTER" at bounding box center [234, 158] width 153 height 14
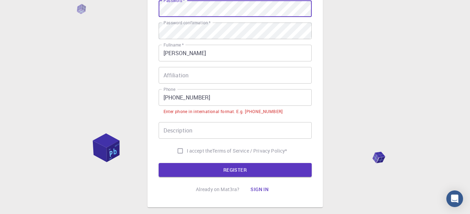
scroll to position [150, 0]
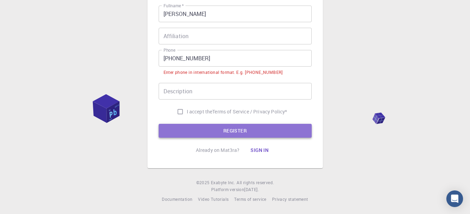
click at [204, 132] on button "REGISTER" at bounding box center [234, 131] width 153 height 14
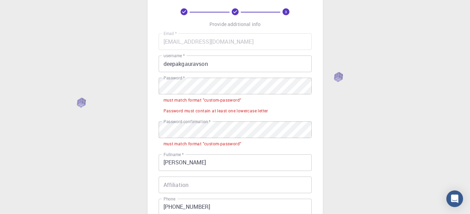
scroll to position [32, 0]
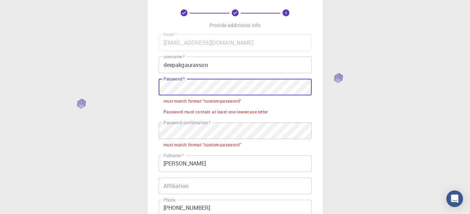
click at [68, 98] on div "3 Provide additional info Email   * [EMAIL_ADDRESS][DOMAIN_NAME] Email   * user…" at bounding box center [235, 166] width 470 height 397
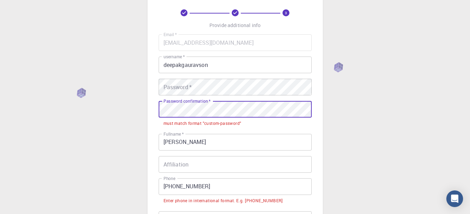
click at [41, 105] on div "3 Provide additional info Email   * [EMAIL_ADDRESS][DOMAIN_NAME] Email   * user…" at bounding box center [235, 155] width 470 height 375
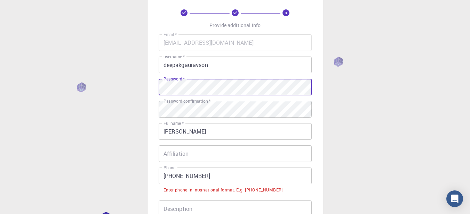
click at [164, 82] on div "Password   * Password   *" at bounding box center [234, 87] width 153 height 17
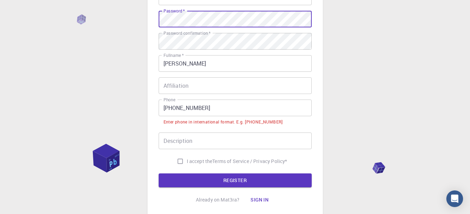
scroll to position [101, 0]
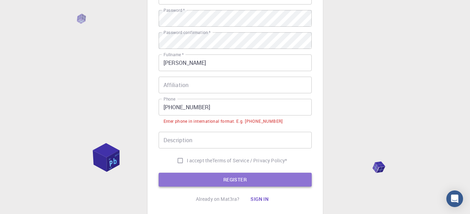
click at [189, 182] on button "REGISTER" at bounding box center [234, 180] width 153 height 14
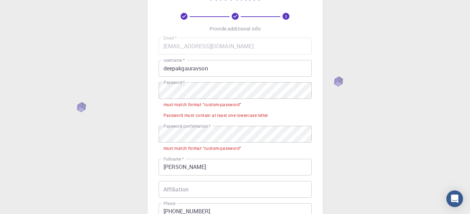
scroll to position [0, 0]
